Goal: Task Accomplishment & Management: Manage account settings

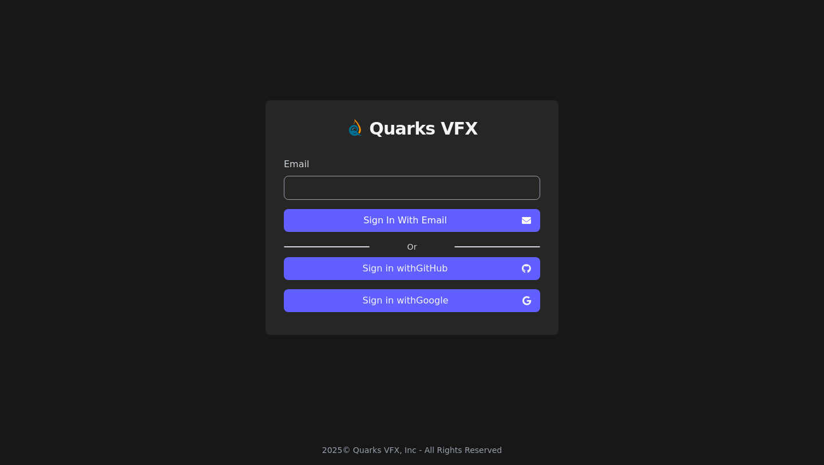
click at [470, 302] on span "Sign in with Google" at bounding box center [405, 301] width 225 height 14
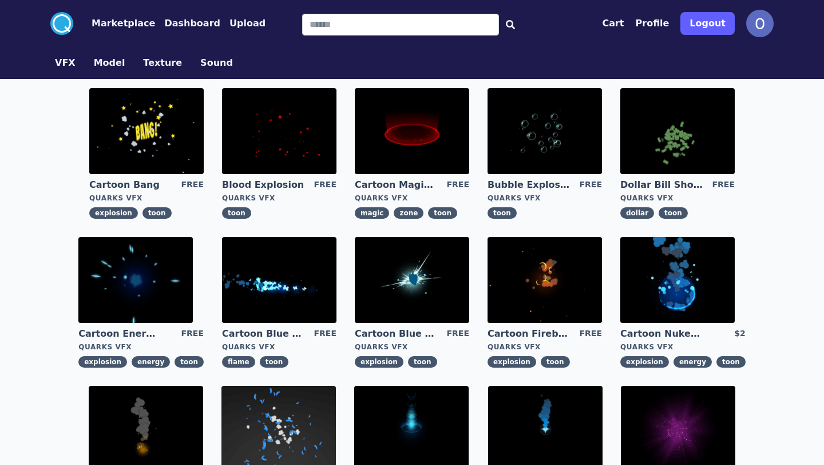
click at [624, 25] on button "Cart" at bounding box center [613, 24] width 22 height 14
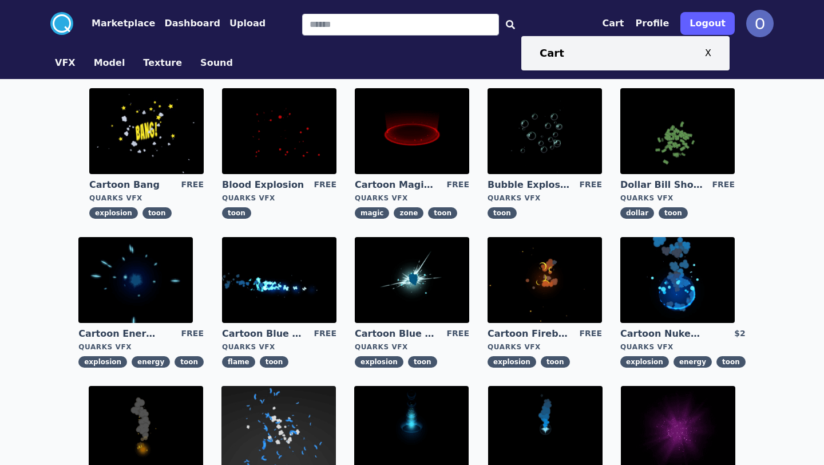
click at [654, 25] on button "Profile" at bounding box center [653, 24] width 34 height 14
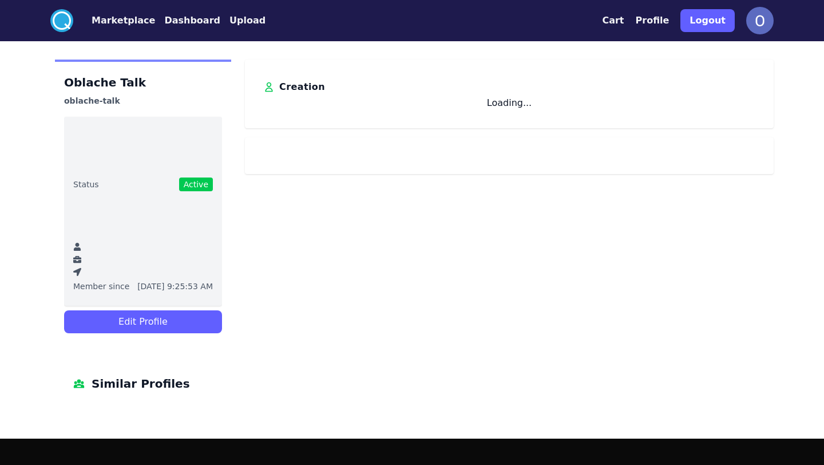
click at [658, 25] on button "Profile" at bounding box center [653, 21] width 34 height 14
click at [762, 20] on img at bounding box center [759, 20] width 27 height 27
click at [665, 19] on button "Profile" at bounding box center [653, 21] width 34 height 14
click at [121, 25] on button "Marketplace" at bounding box center [124, 21] width 64 height 14
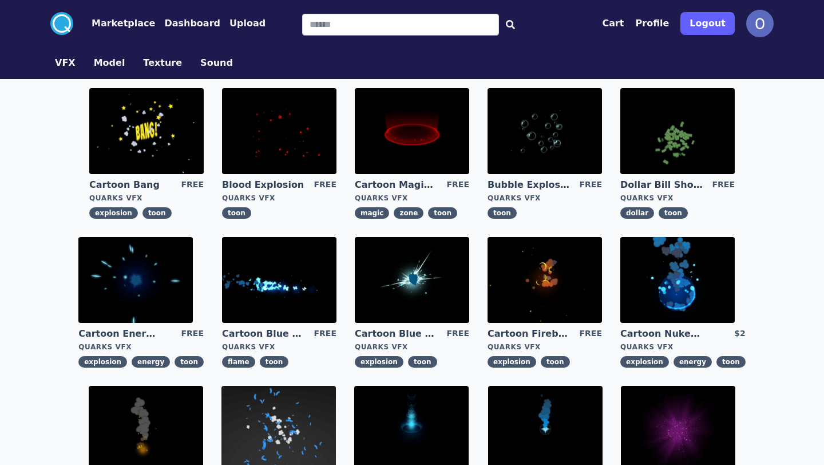
click at [174, 21] on button "Dashboard" at bounding box center [192, 24] width 56 height 14
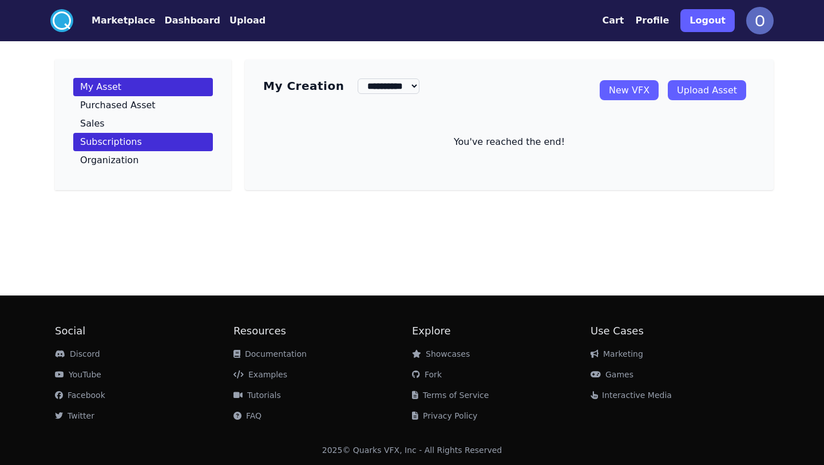
click at [129, 141] on p "Subscriptions" at bounding box center [111, 141] width 62 height 9
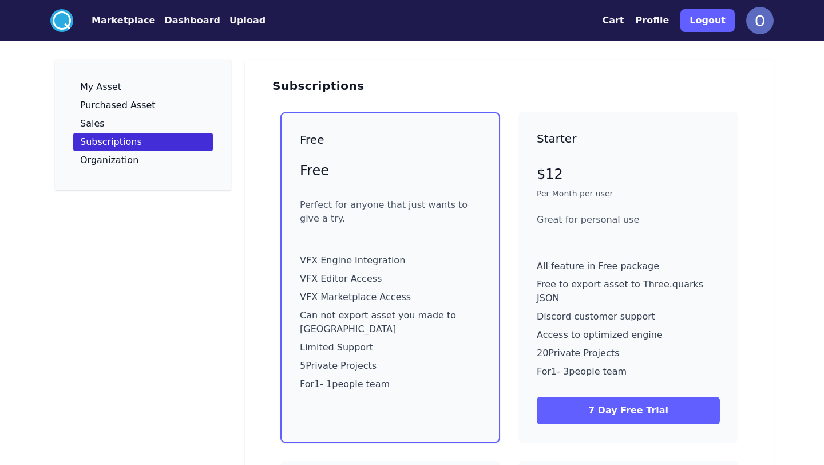
click at [595, 209] on div "Starter $12 Per Month per user Great for personal use All feature in Free packa…" at bounding box center [628, 263] width 183 height 266
click at [715, 21] on button "Logout" at bounding box center [707, 20] width 54 height 23
